Goal: Check status: Check status

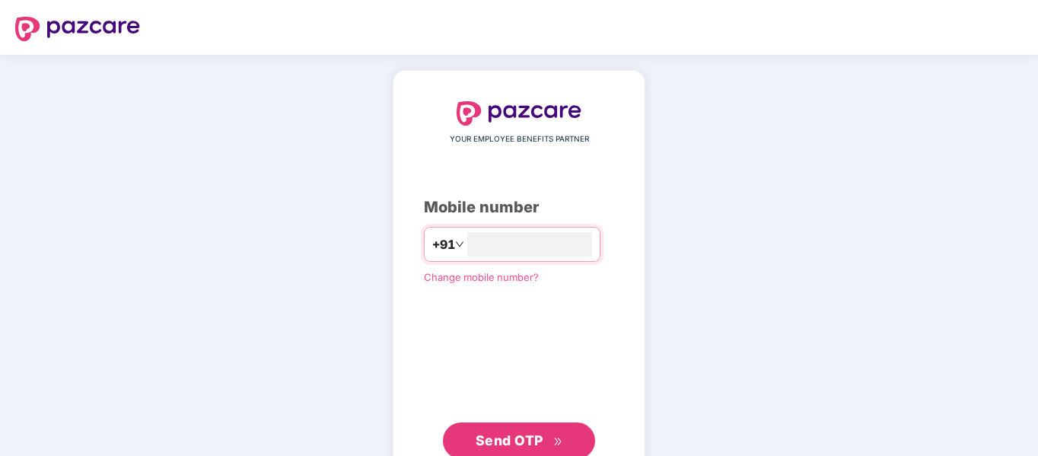
type input "**********"
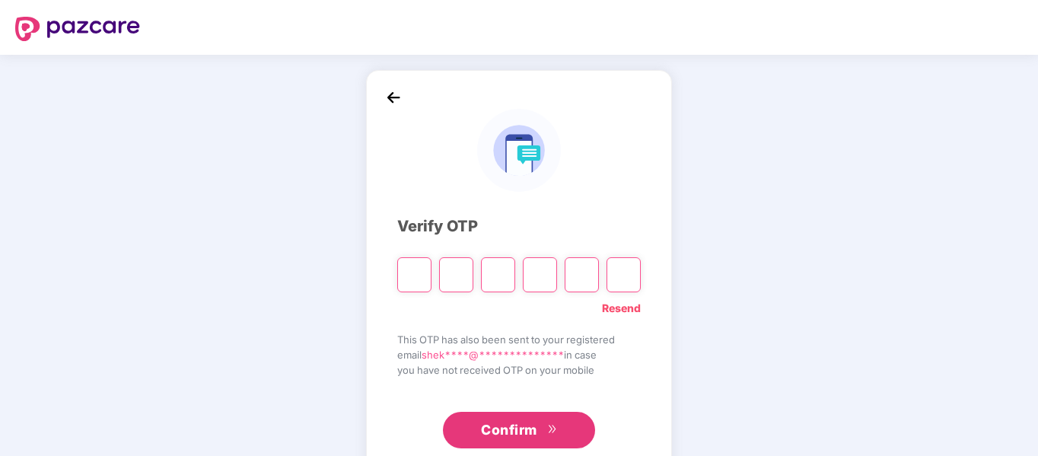
type input "*"
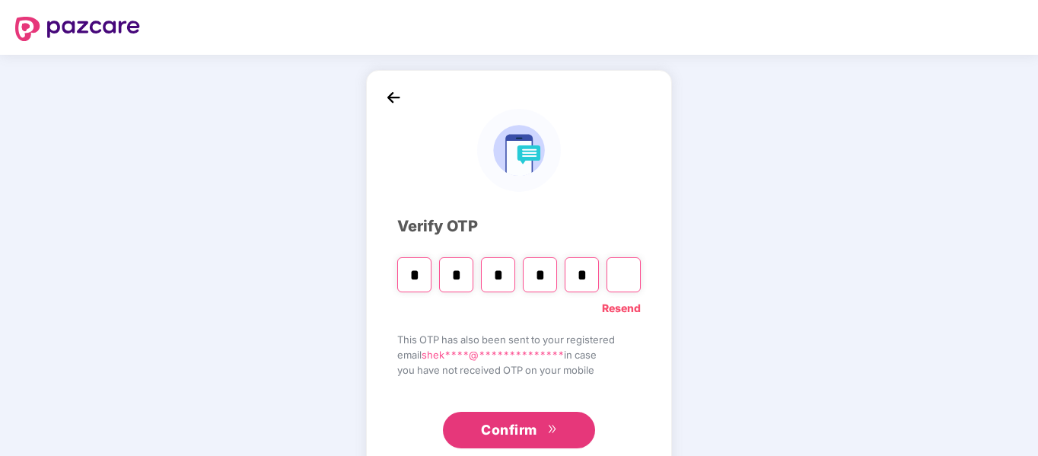
type input "*"
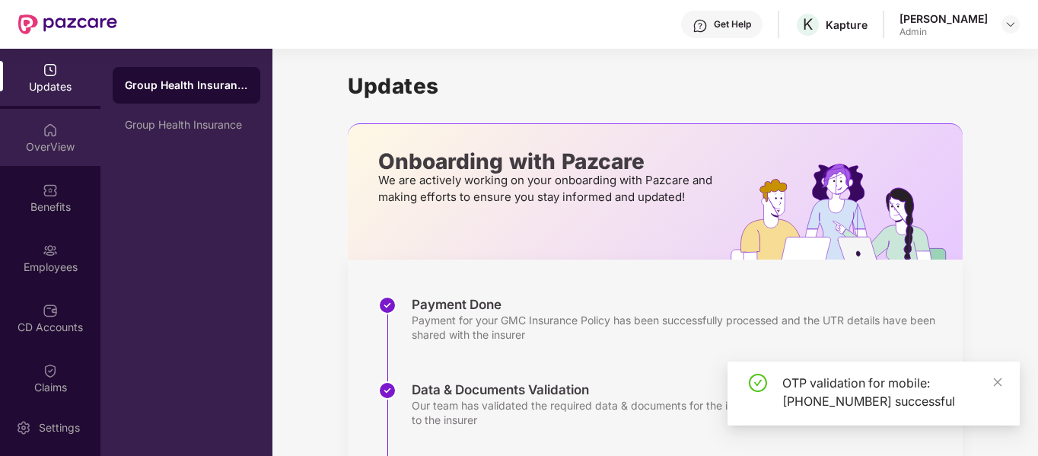
click at [49, 127] on img at bounding box center [50, 129] width 15 height 15
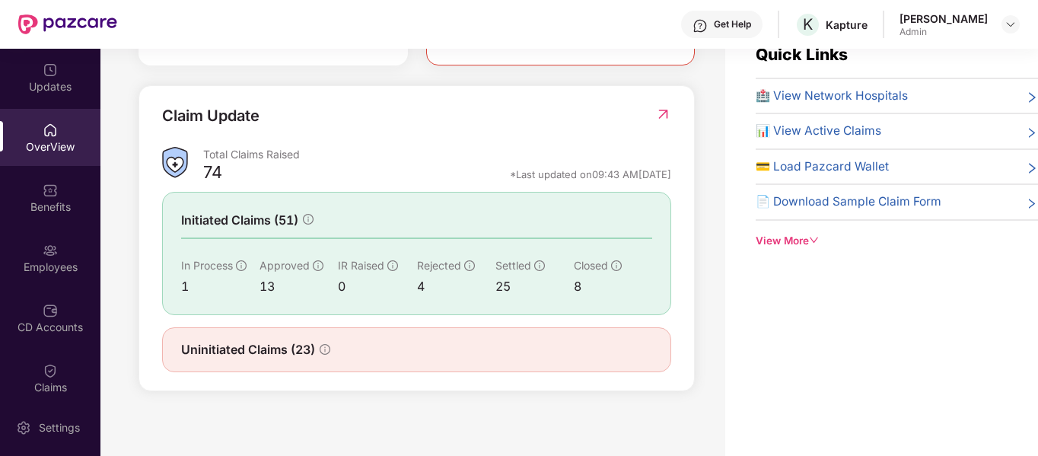
scroll to position [49, 0]
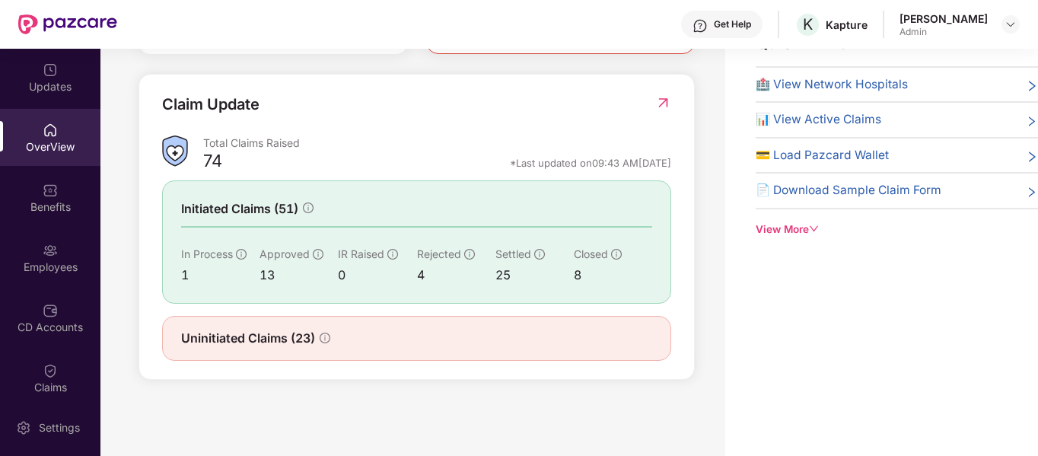
click at [259, 368] on div "Claim Update Total Claims Raised 74 *Last updated on 09:43 AM, 18 Sep 2025 Init…" at bounding box center [416, 227] width 556 height 306
click at [260, 348] on span "Uninitiated Claims (23)" at bounding box center [248, 338] width 134 height 19
click at [69, 306] on div "CD Accounts" at bounding box center [50, 317] width 100 height 57
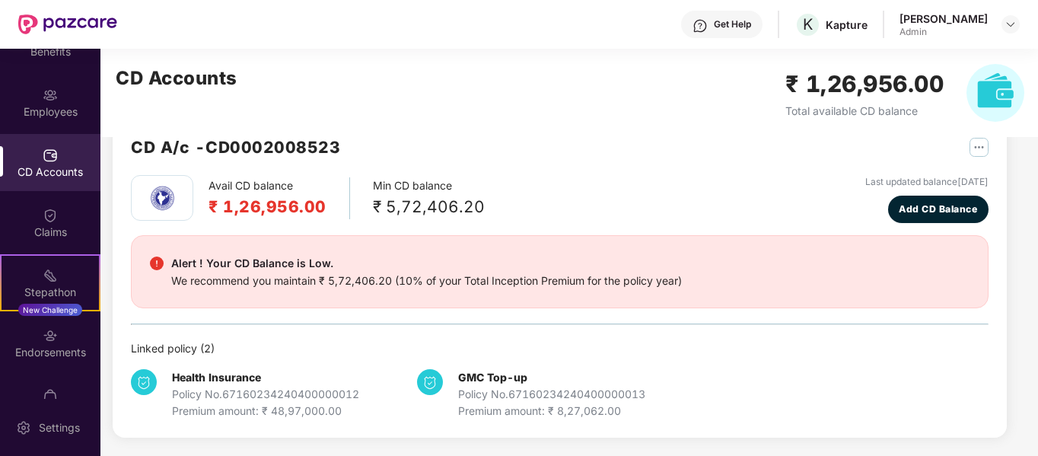
scroll to position [164, 0]
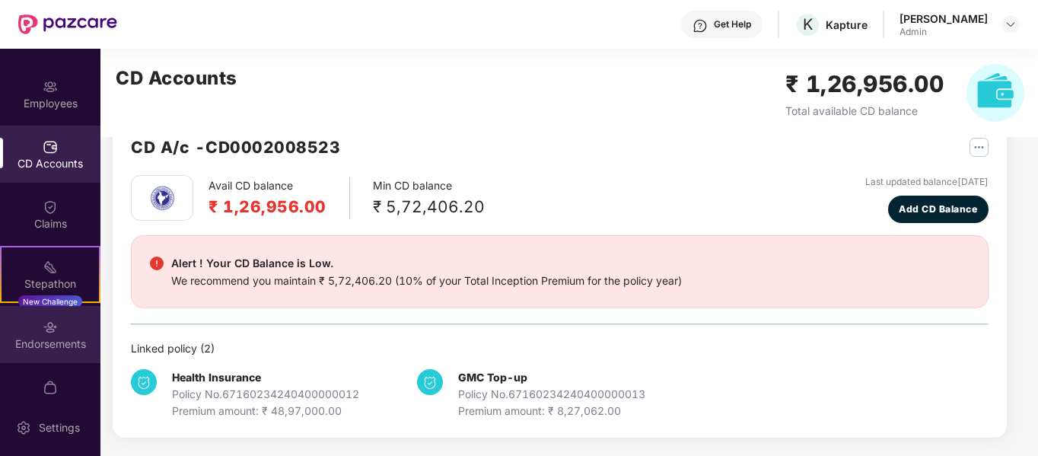
click at [49, 336] on div "Endorsements" at bounding box center [50, 343] width 100 height 15
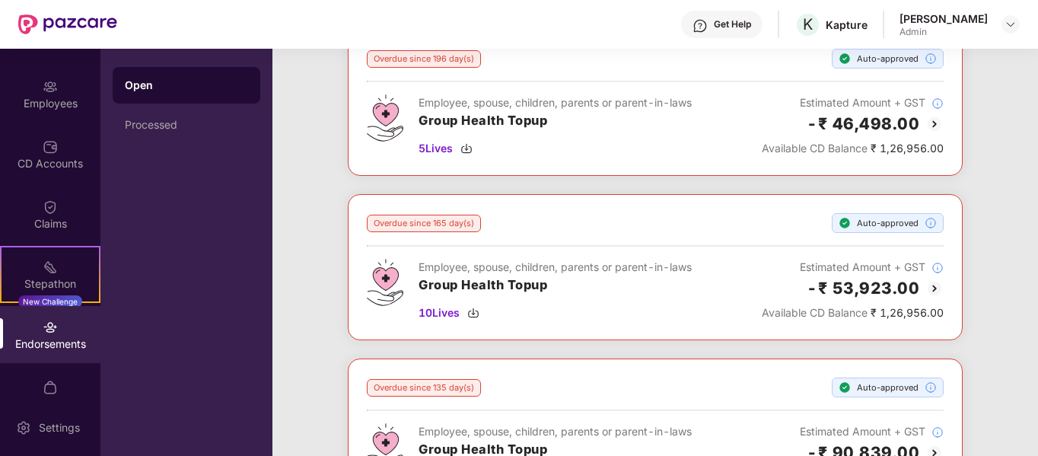
scroll to position [270, 0]
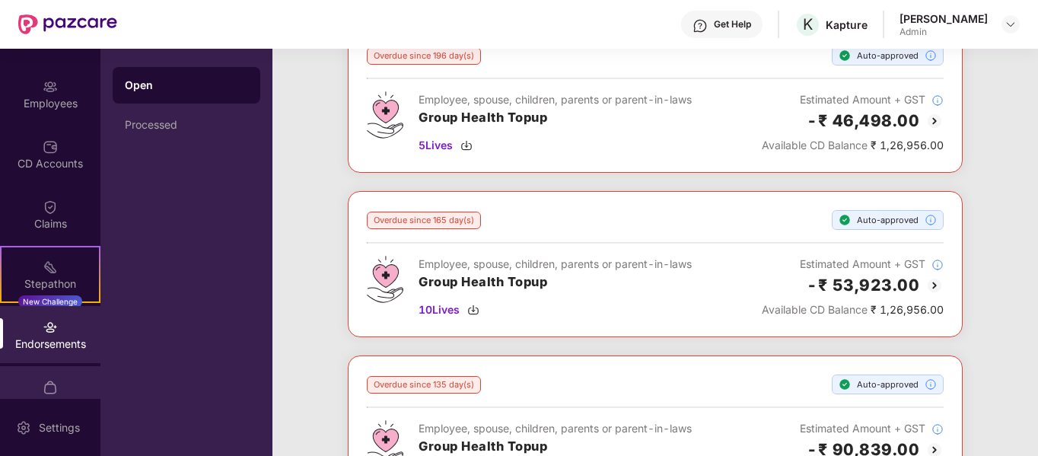
click at [43, 388] on img at bounding box center [50, 387] width 15 height 15
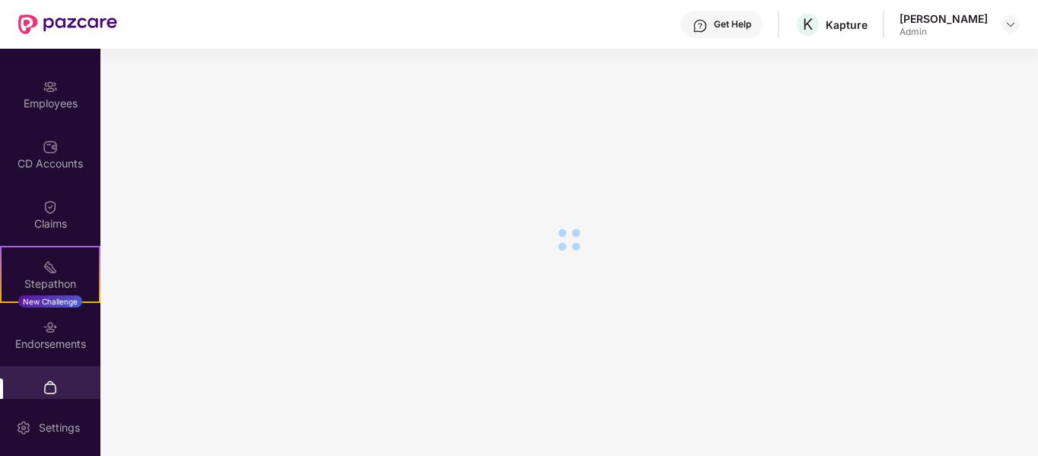
scroll to position [199, 0]
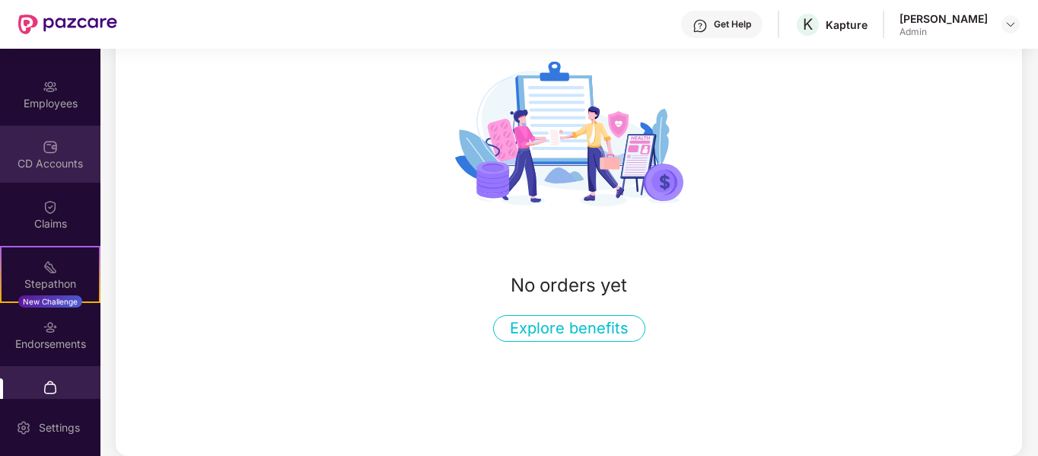
click at [44, 149] on img at bounding box center [50, 146] width 15 height 15
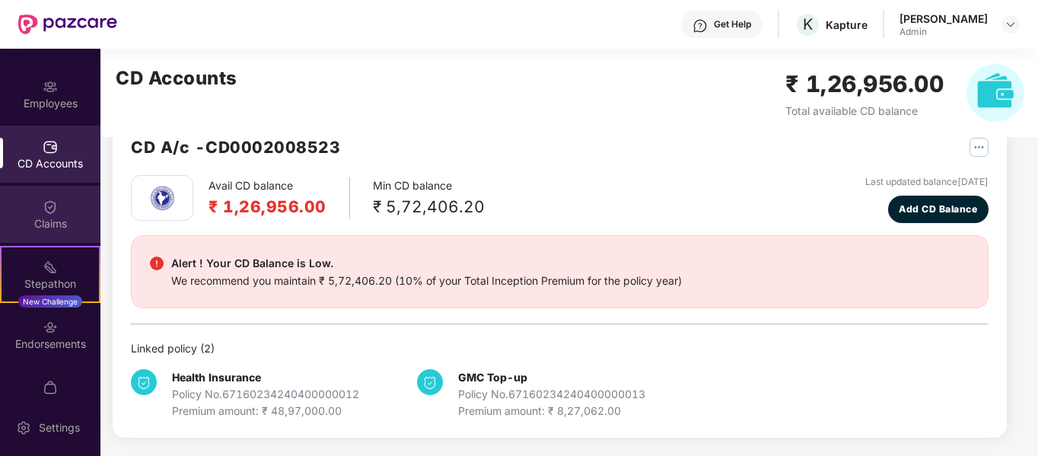
click at [63, 217] on div "Claims" at bounding box center [50, 223] width 100 height 15
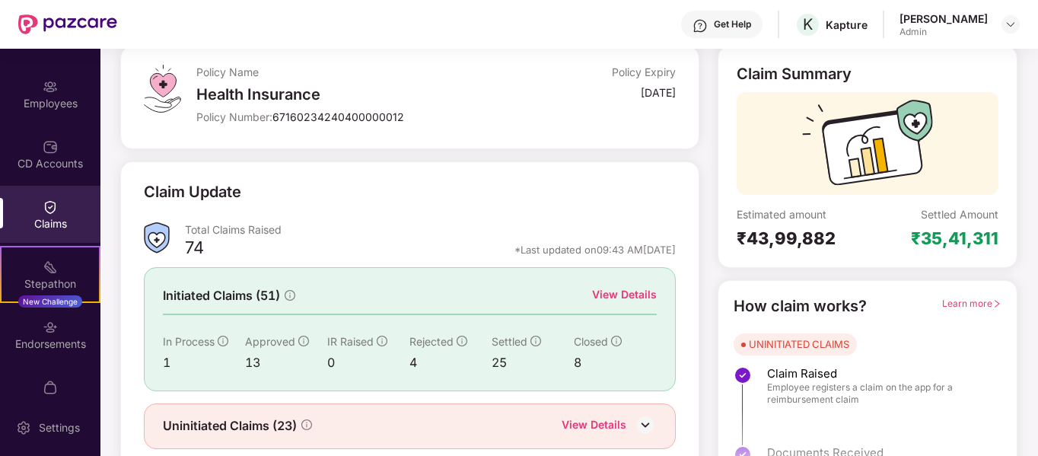
scroll to position [140, 0]
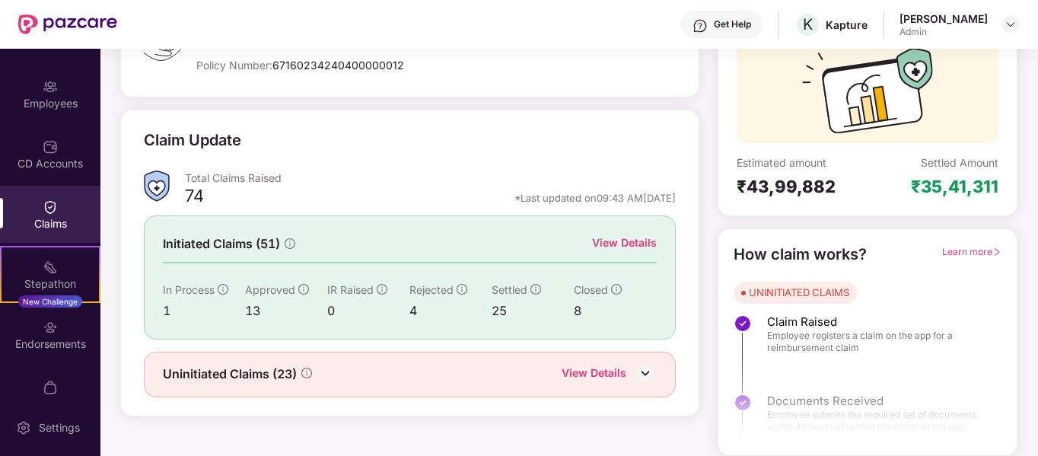
click at [634, 379] on img at bounding box center [645, 372] width 23 height 23
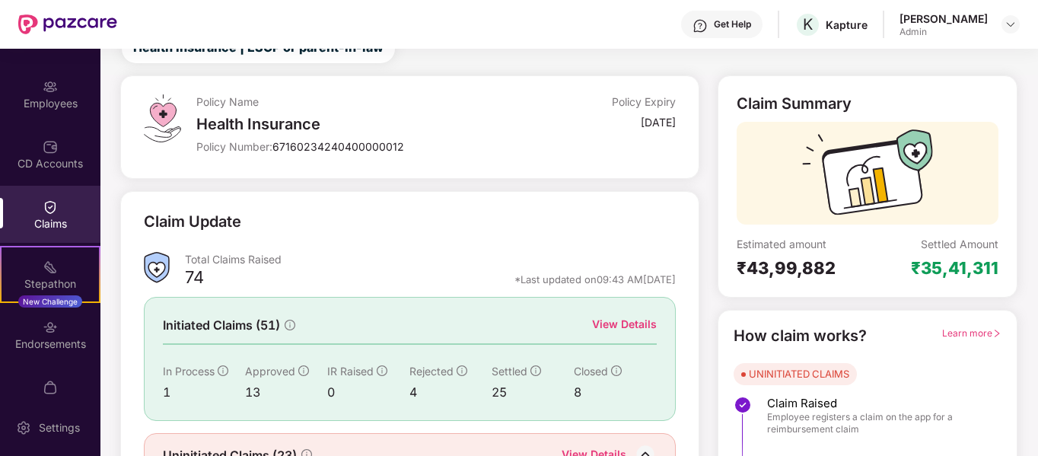
scroll to position [0, 0]
